Goal: Use online tool/utility: Utilize a website feature to perform a specific function

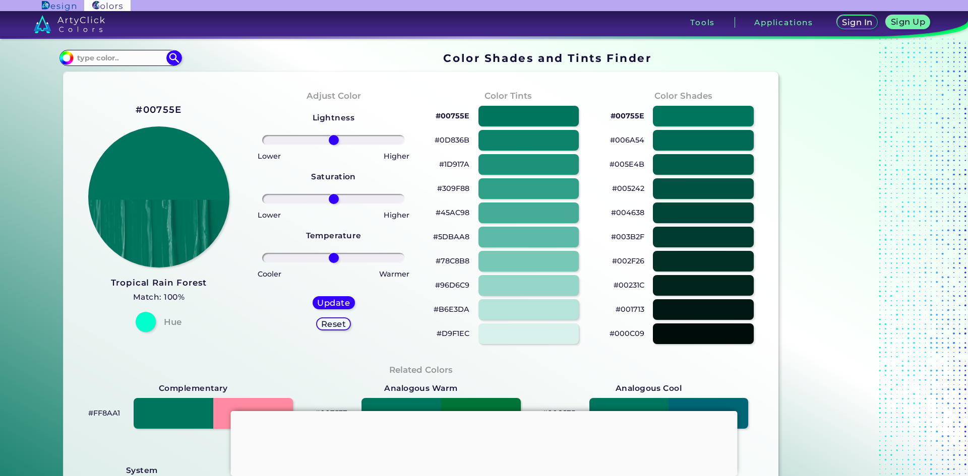
click at [27, 147] on section "Color Shades Finder #00755e Acadia ◉ Acid Green ◉ Aero Blue ◉ Alabaster ◉ Albes…" at bounding box center [484, 257] width 968 height 437
drag, startPoint x: 332, startPoint y: 264, endPoint x: 304, endPoint y: 256, distance: 28.4
click at [304, 256] on div "Lightness Saturation Temperature Lower Higher Lower Higher Cooler Warmer Update…" at bounding box center [333, 225] width 159 height 242
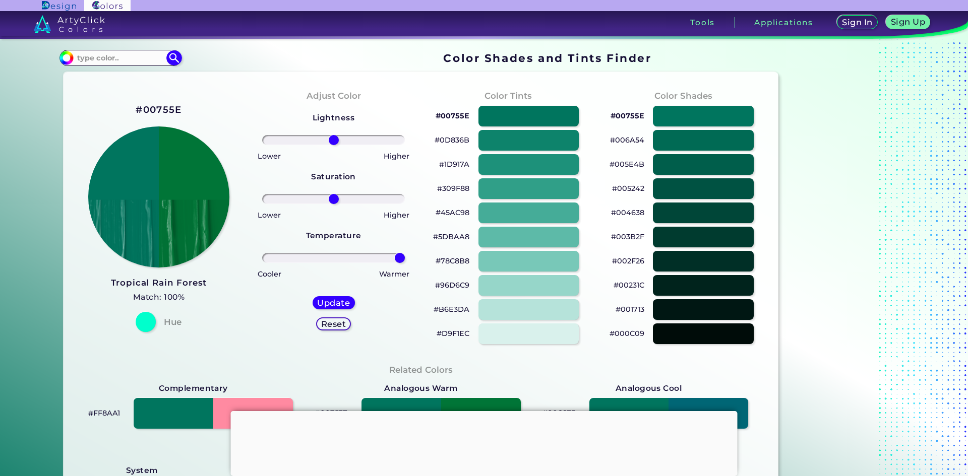
drag, startPoint x: 335, startPoint y: 260, endPoint x: 407, endPoint y: 245, distance: 73.6
type input "100"
click at [405, 253] on input "range" at bounding box center [333, 258] width 143 height 10
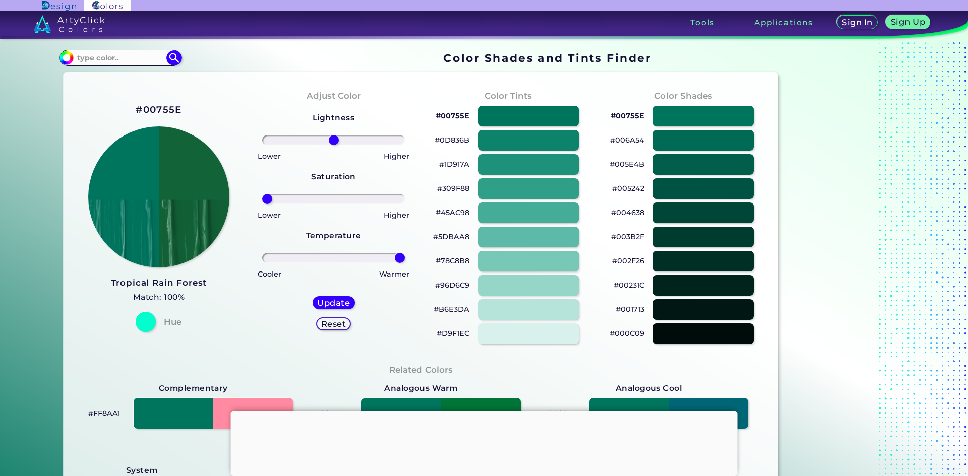
drag, startPoint x: 324, startPoint y: 197, endPoint x: 262, endPoint y: 198, distance: 61.5
type input "-100"
click at [262, 198] on input "range" at bounding box center [333, 199] width 143 height 10
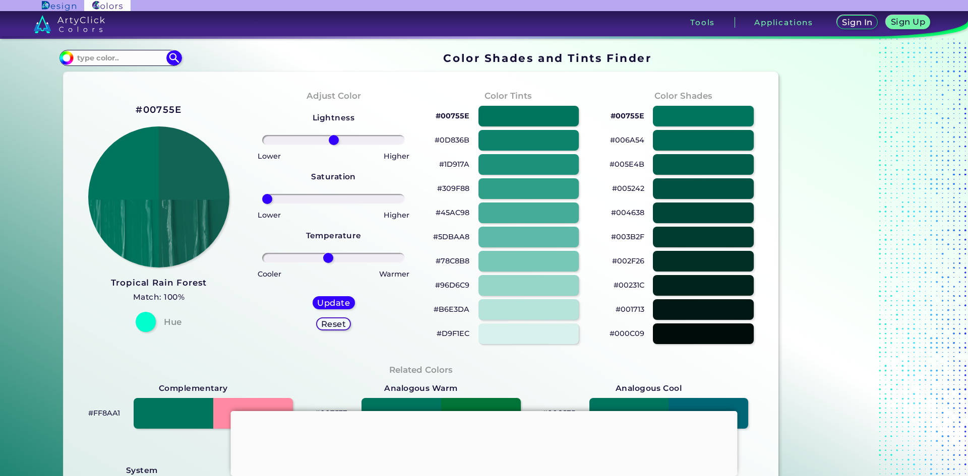
drag, startPoint x: 381, startPoint y: 254, endPoint x: 326, endPoint y: 250, distance: 55.6
type input "-8"
click at [326, 253] on input "range" at bounding box center [333, 258] width 143 height 10
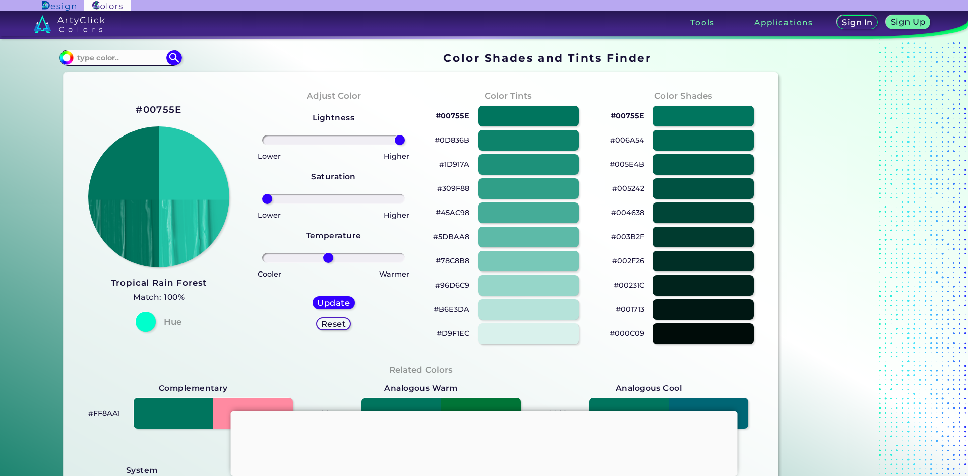
drag, startPoint x: 326, startPoint y: 143, endPoint x: 423, endPoint y: 90, distance: 110.5
type input "100"
click at [405, 135] on input "range" at bounding box center [333, 140] width 143 height 10
click at [332, 304] on h5 "Update" at bounding box center [334, 303] width 30 height 8
type input "#23c8ab"
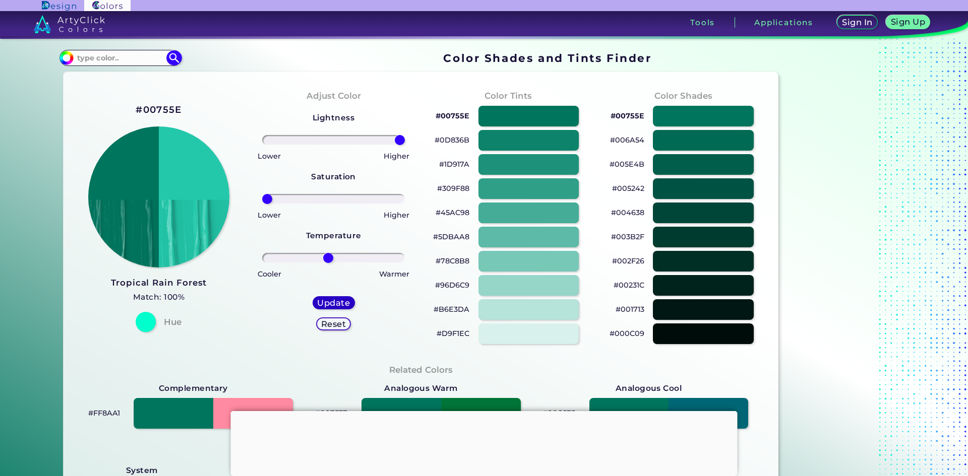
type input "0"
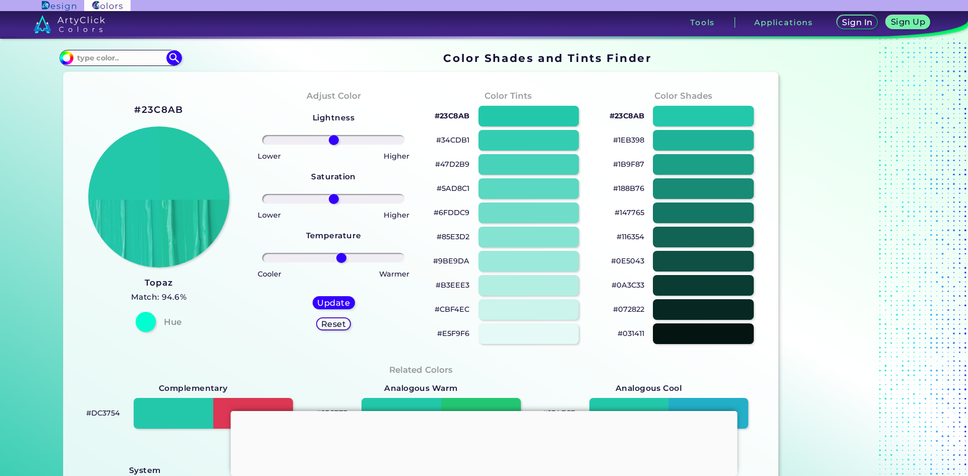
drag, startPoint x: 325, startPoint y: 254, endPoint x: 339, endPoint y: 250, distance: 15.0
type input "12"
click at [339, 253] on input "range" at bounding box center [333, 258] width 143 height 10
drag, startPoint x: 332, startPoint y: 195, endPoint x: 321, endPoint y: 199, distance: 11.8
type input "-16"
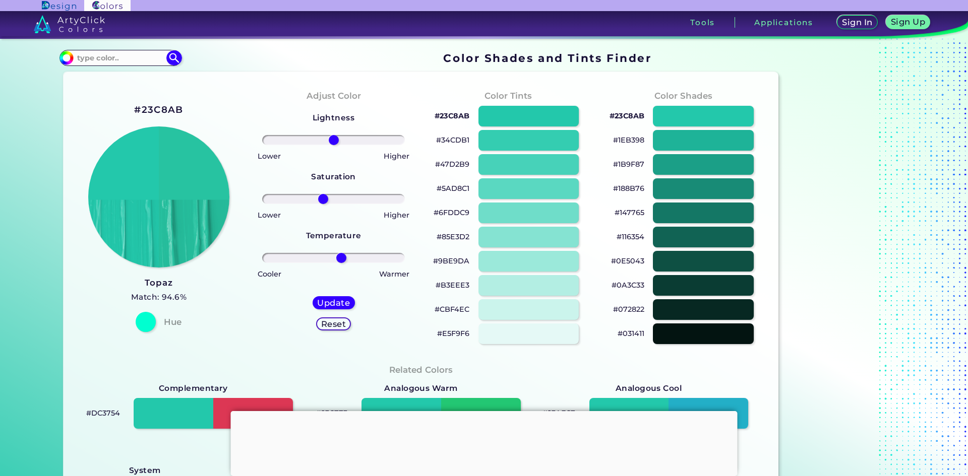
click at [321, 199] on input "range" at bounding box center [333, 199] width 143 height 10
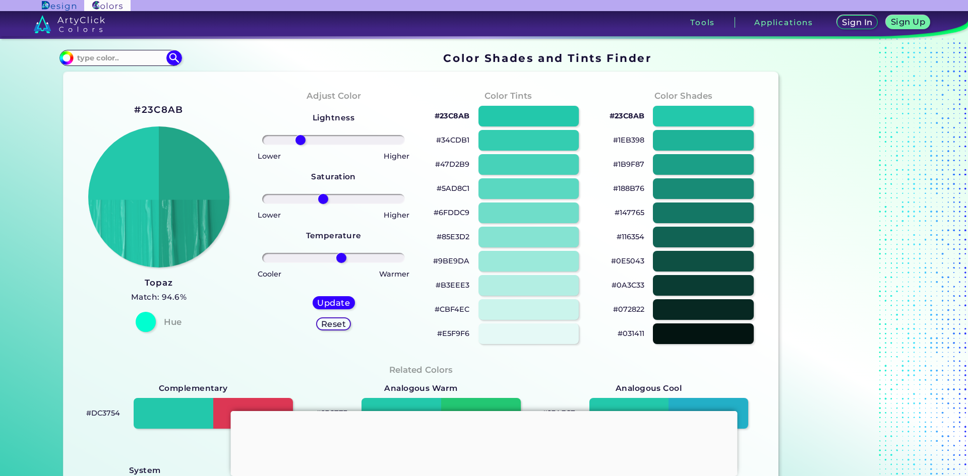
drag, startPoint x: 327, startPoint y: 139, endPoint x: 298, endPoint y: 149, distance: 30.4
type input "-50"
click at [298, 145] on input "range" at bounding box center [333, 140] width 143 height 10
drag, startPoint x: 324, startPoint y: 293, endPoint x: 324, endPoint y: 302, distance: 9.1
click at [324, 302] on div "Update Reset" at bounding box center [333, 313] width 58 height 50
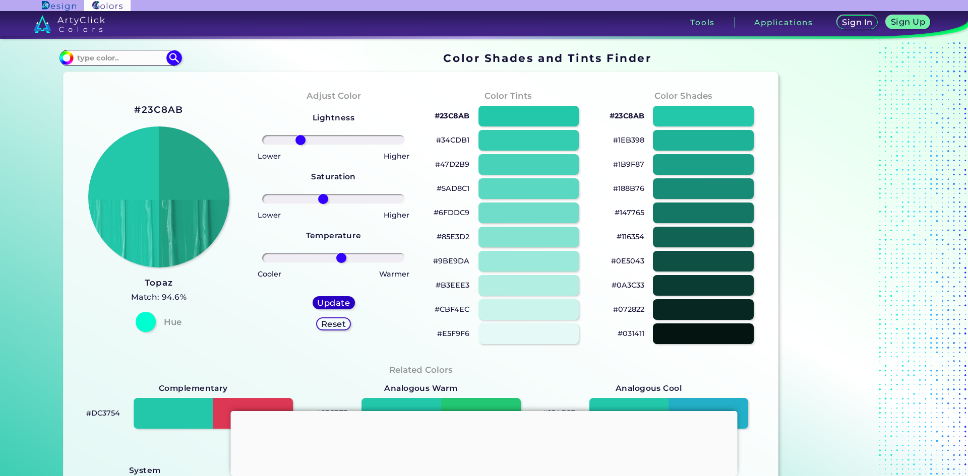
click at [324, 302] on h5 "Update" at bounding box center [334, 303] width 30 height 8
type input "#21a688"
type input "0"
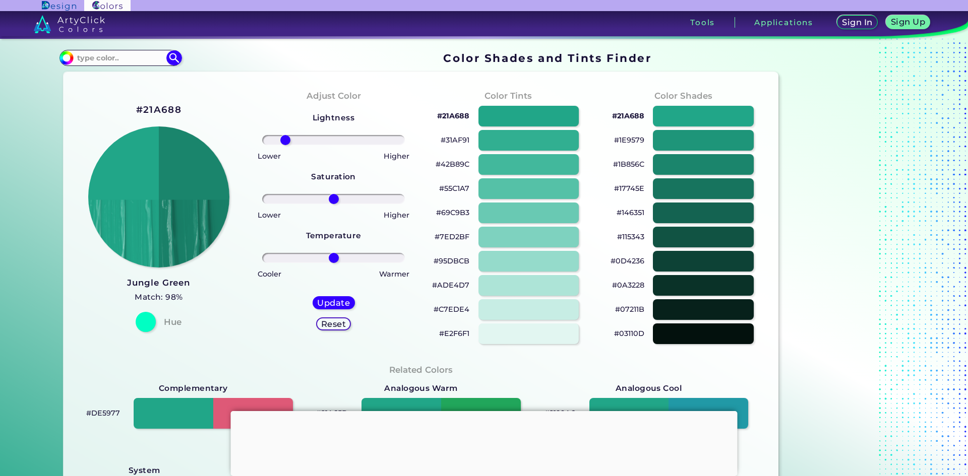
drag, startPoint x: 333, startPoint y: 138, endPoint x: 286, endPoint y: 156, distance: 50.4
type input "-68"
click at [286, 145] on input "range" at bounding box center [333, 140] width 143 height 10
click at [319, 305] on h5 "Update" at bounding box center [334, 303] width 30 height 8
type input "#1a846b"
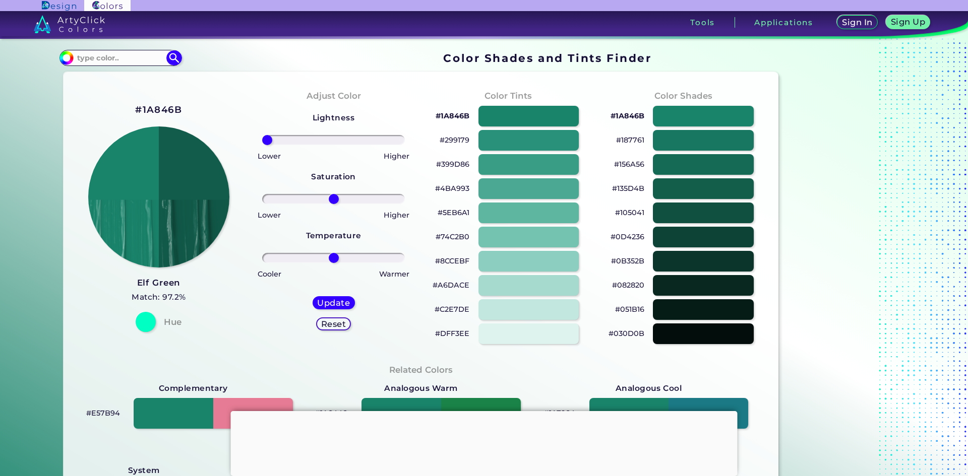
drag, startPoint x: 333, startPoint y: 141, endPoint x: 321, endPoint y: 182, distance: 42.9
type input "-100"
click at [262, 145] on input "range" at bounding box center [333, 140] width 143 height 10
click at [334, 295] on div "Update Reset" at bounding box center [333, 313] width 58 height 50
click at [333, 295] on div "Update Reset" at bounding box center [333, 313] width 58 height 50
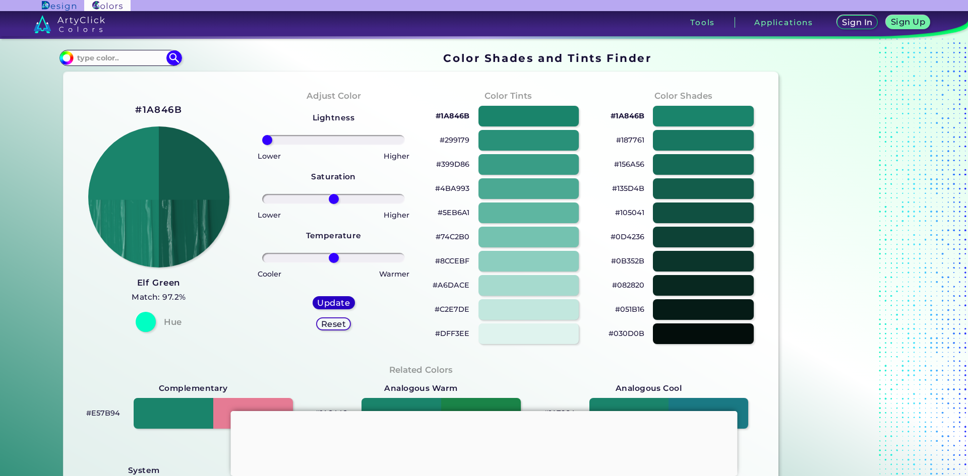
click at [330, 302] on h5 "Update" at bounding box center [333, 303] width 31 height 8
type input "#125c4b"
type input "0"
